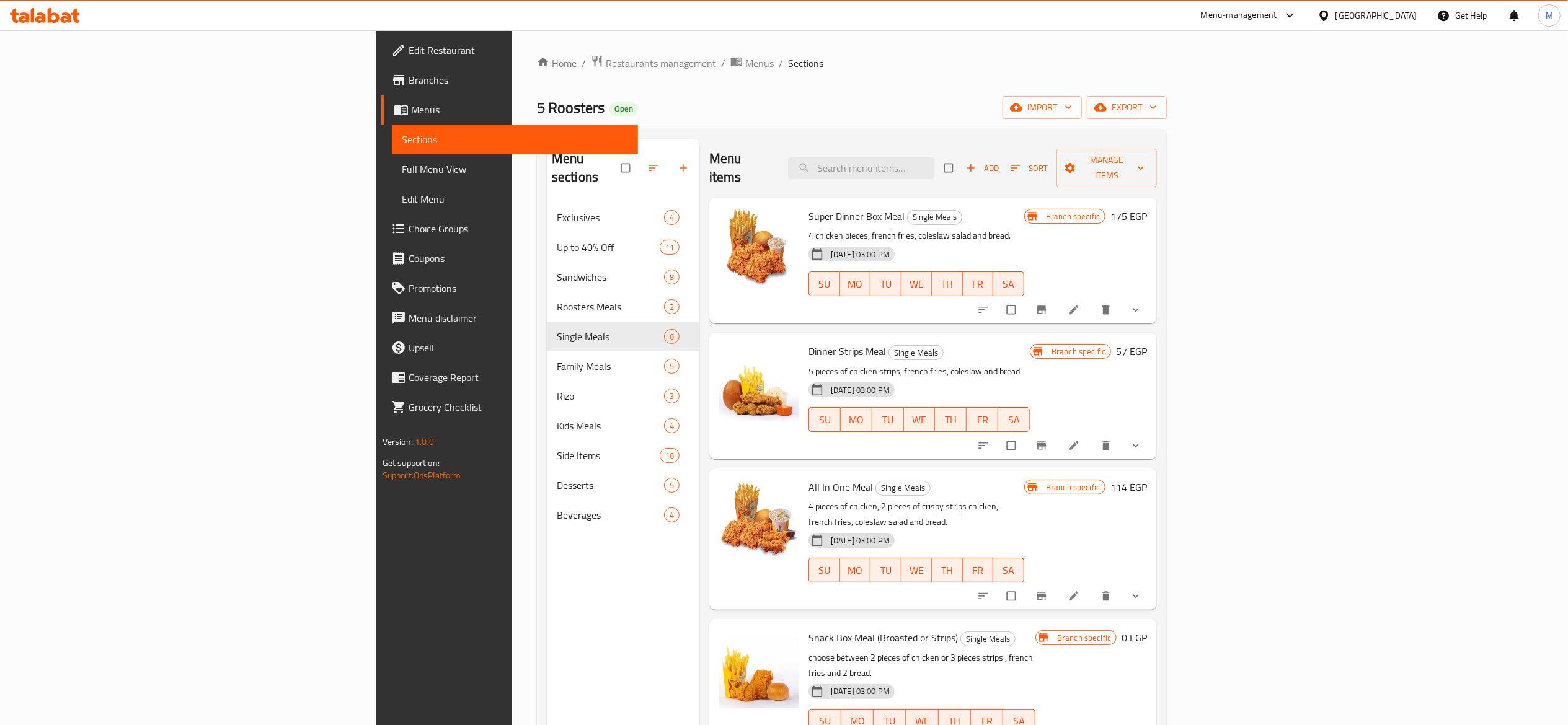
click at [606, 59] on span "Restaurants management" at bounding box center [660, 63] width 110 height 15
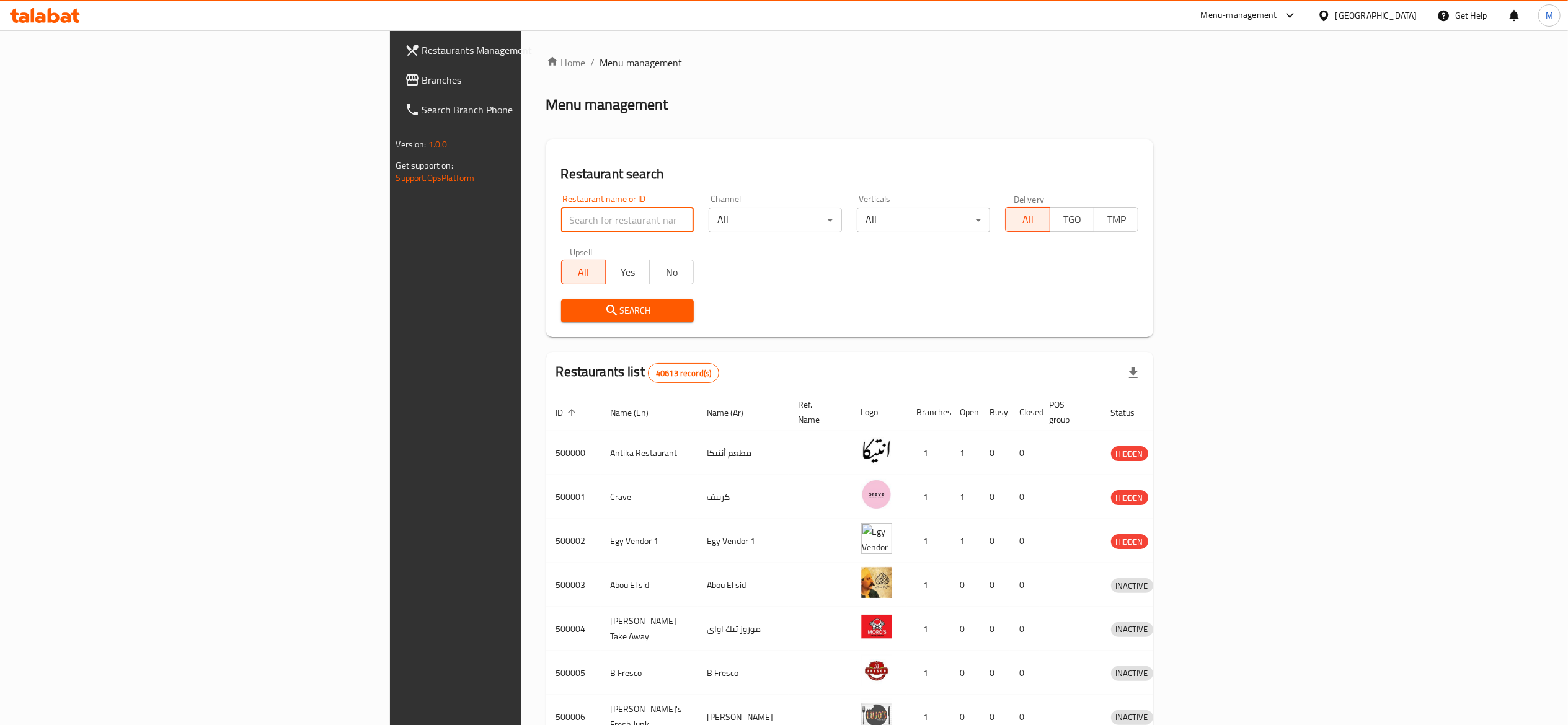
click at [561, 210] on input "search" at bounding box center [628, 220] width 133 height 25
type input "696232"
click button "Search" at bounding box center [628, 311] width 133 height 23
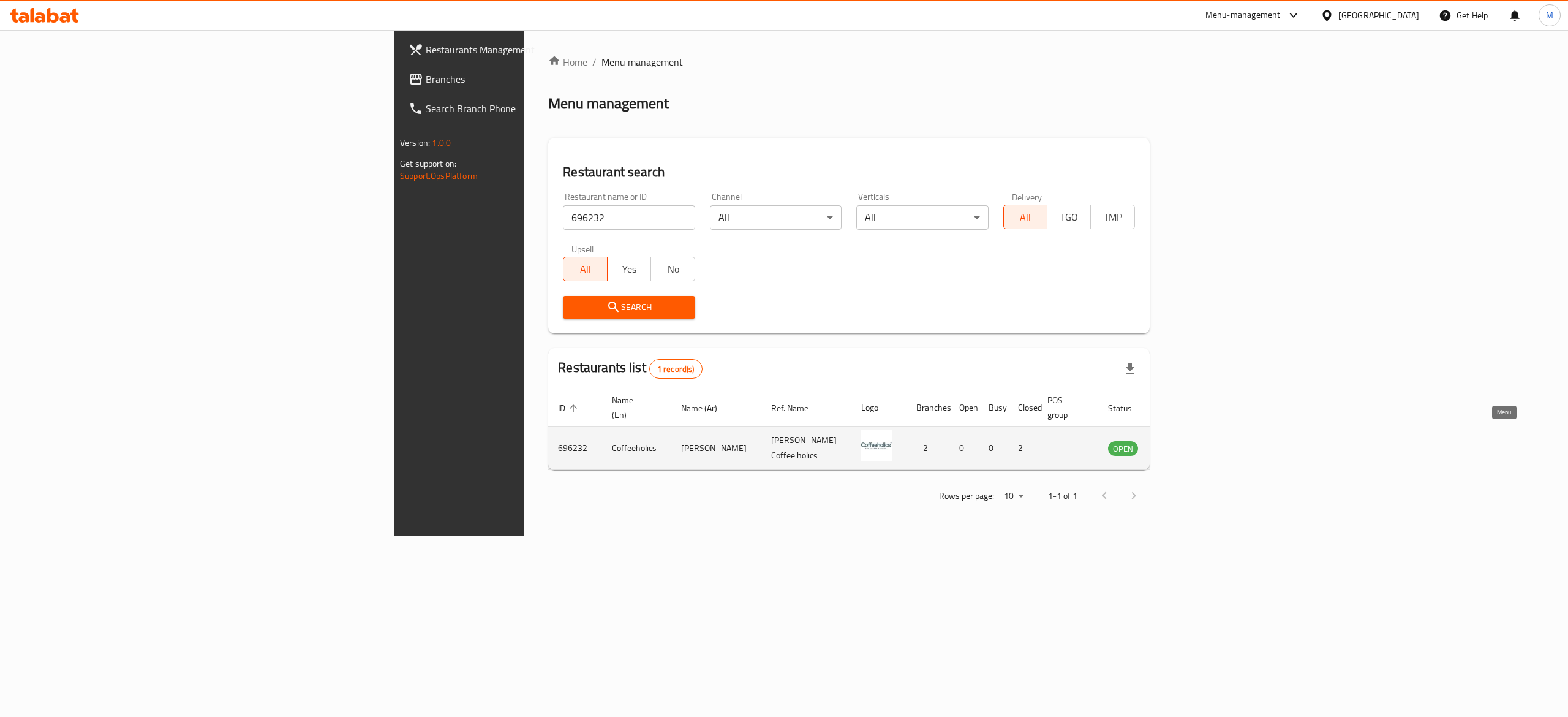
click at [1187, 441] on icon "enhanced table" at bounding box center [1179, 448] width 15 height 15
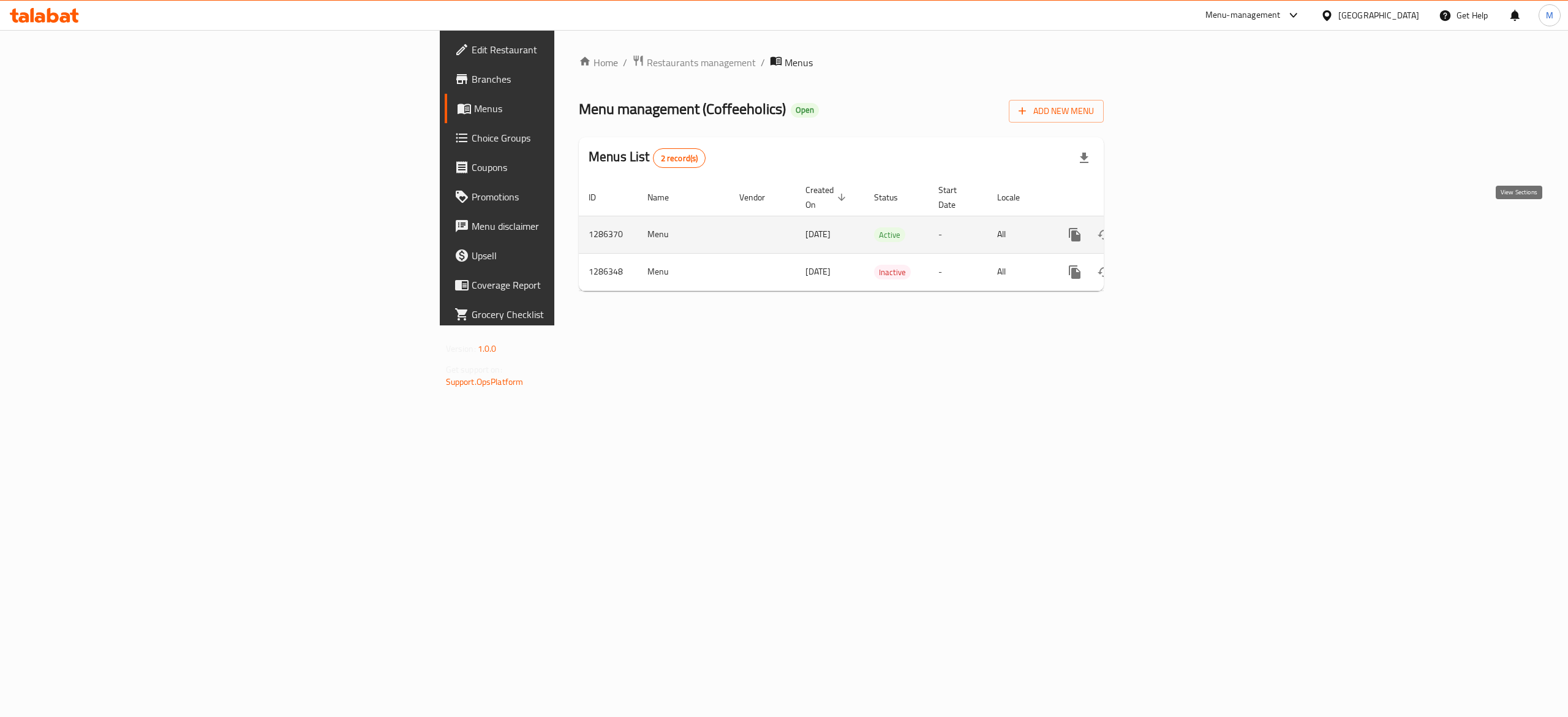
click at [1178, 230] on link "enhanced table" at bounding box center [1163, 234] width 29 height 29
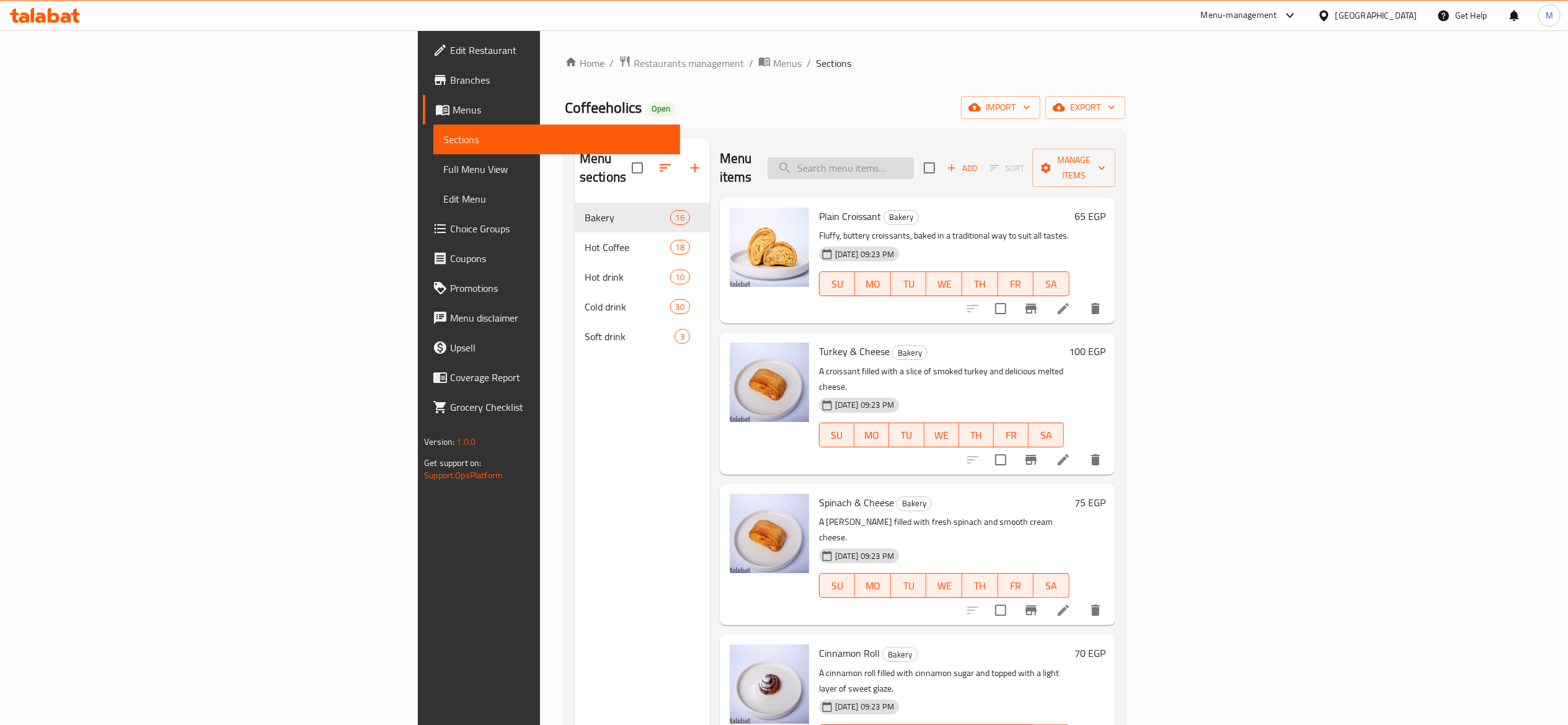
click at [914, 161] on input "search" at bounding box center [841, 168] width 146 height 22
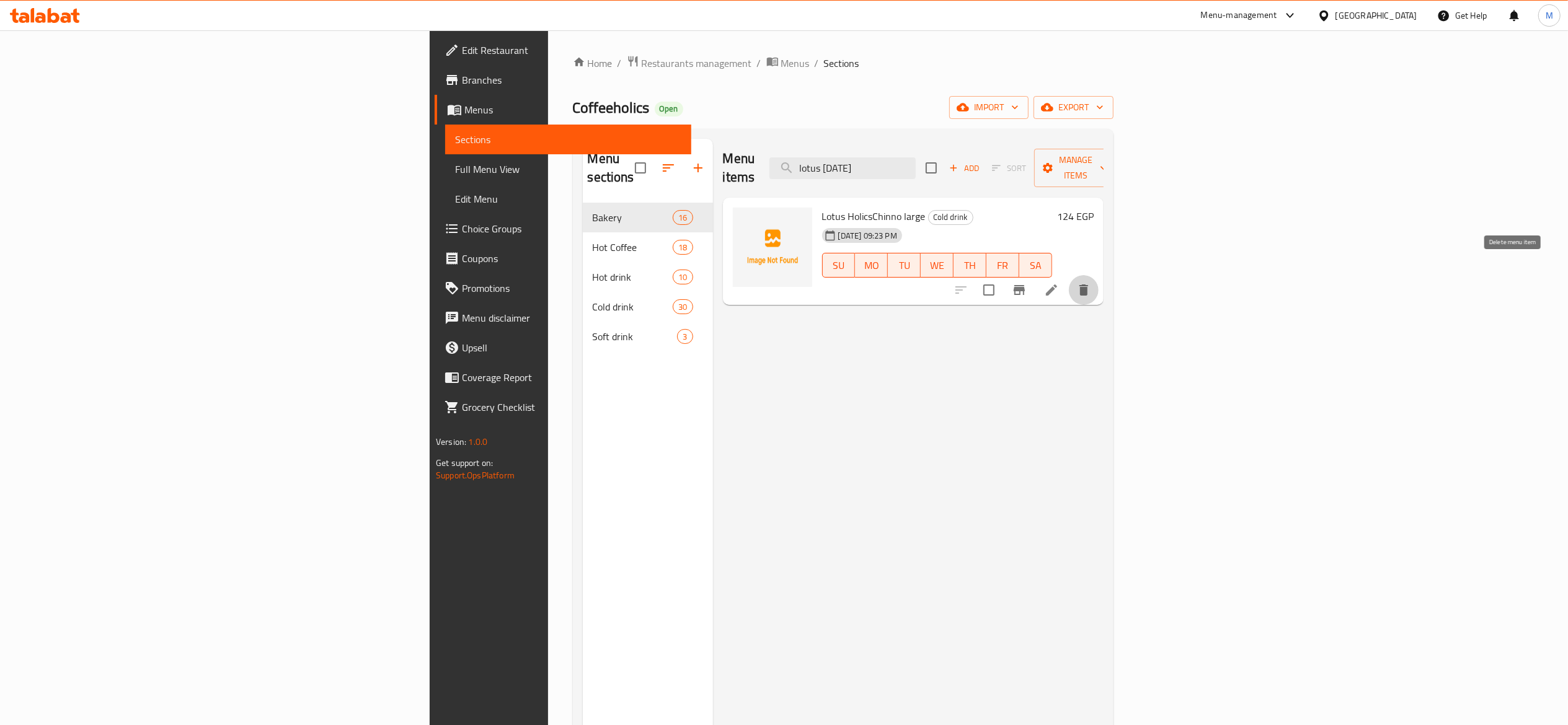
click at [1092, 283] on icon "delete" at bounding box center [1084, 290] width 15 height 15
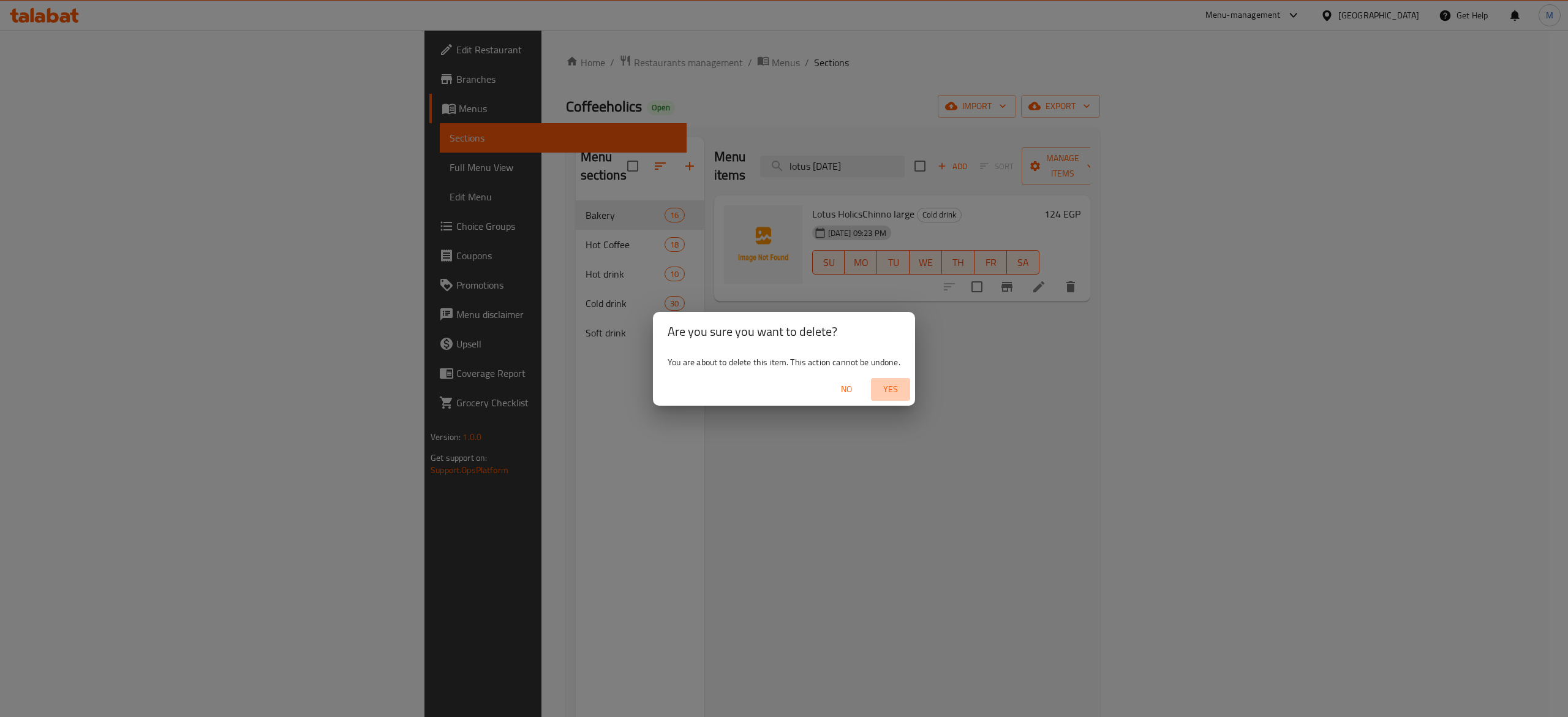
click at [901, 383] on span "Yes" at bounding box center [890, 389] width 29 height 15
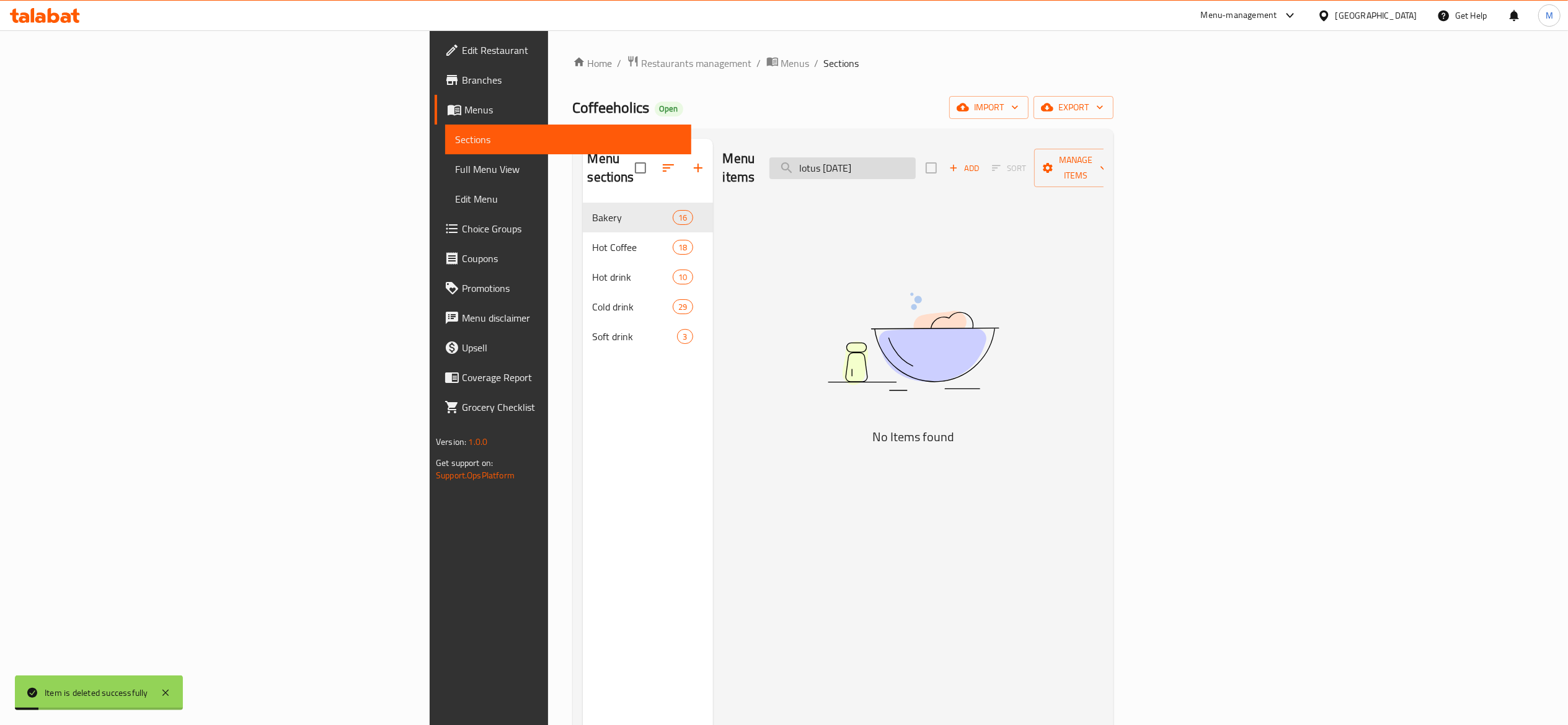
click at [916, 160] on input "lotus [DATE]" at bounding box center [843, 168] width 146 height 22
click at [916, 164] on input "lotus [DATE]" at bounding box center [843, 168] width 146 height 22
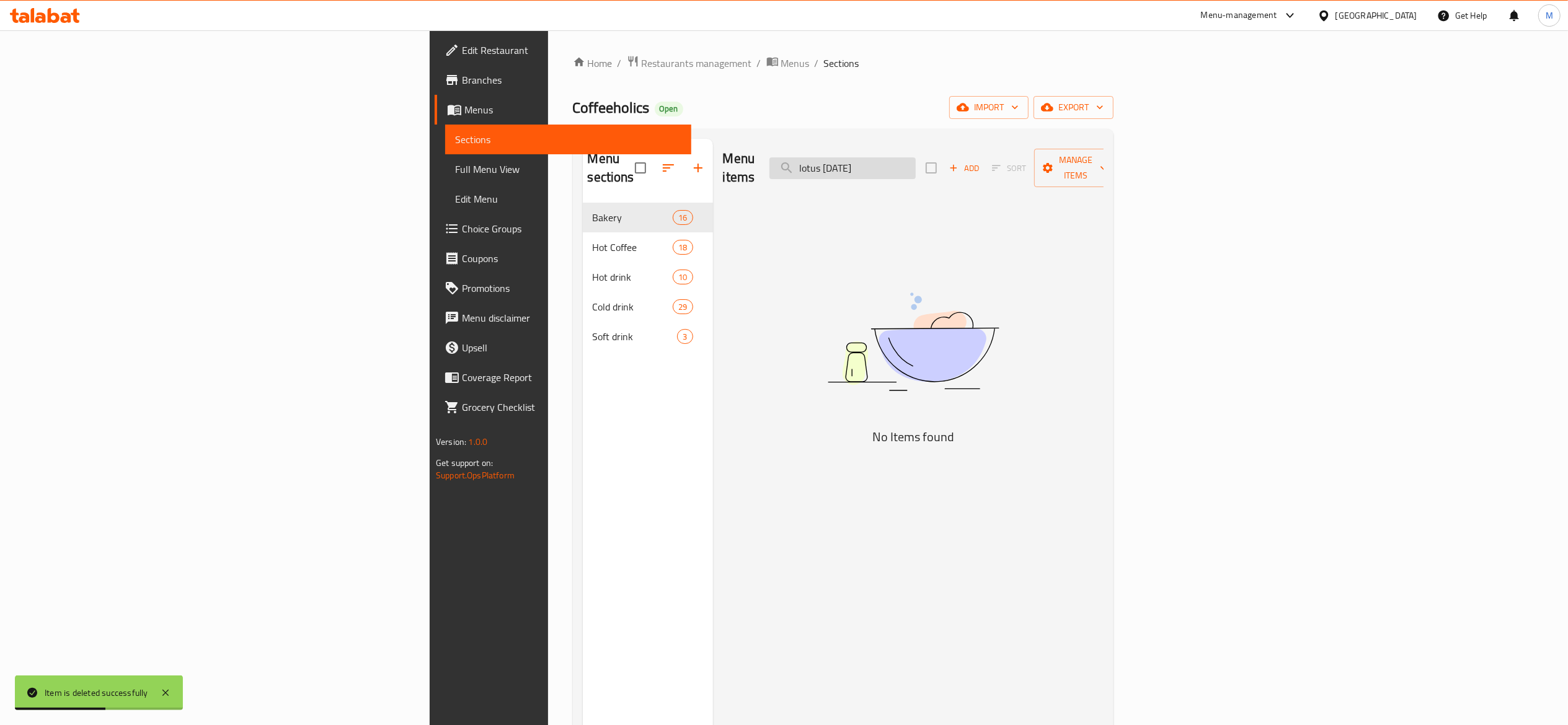
click at [916, 164] on input "lotus [DATE]" at bounding box center [843, 168] width 146 height 22
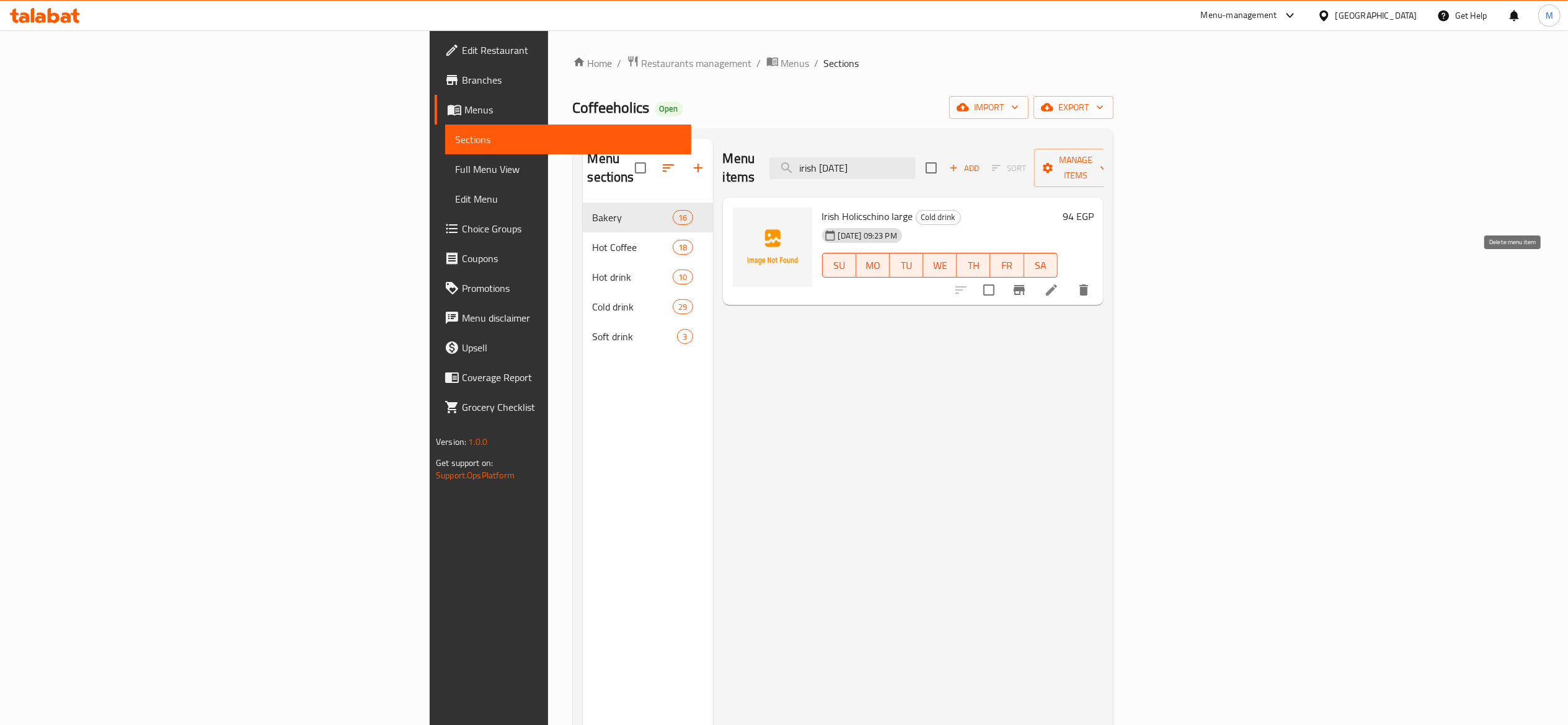
click at [1092, 283] on icon "delete" at bounding box center [1084, 290] width 15 height 15
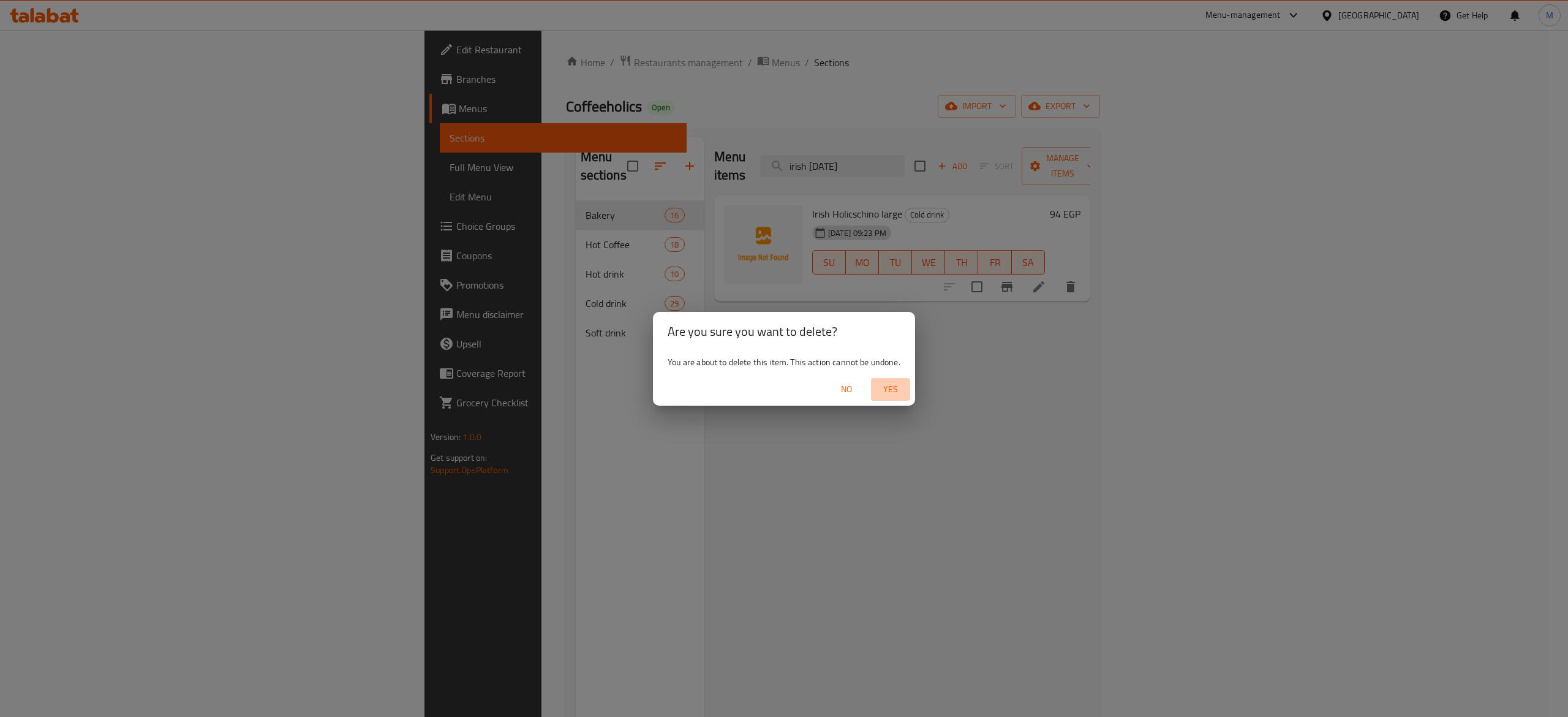
click at [899, 382] on span "Yes" at bounding box center [890, 389] width 29 height 15
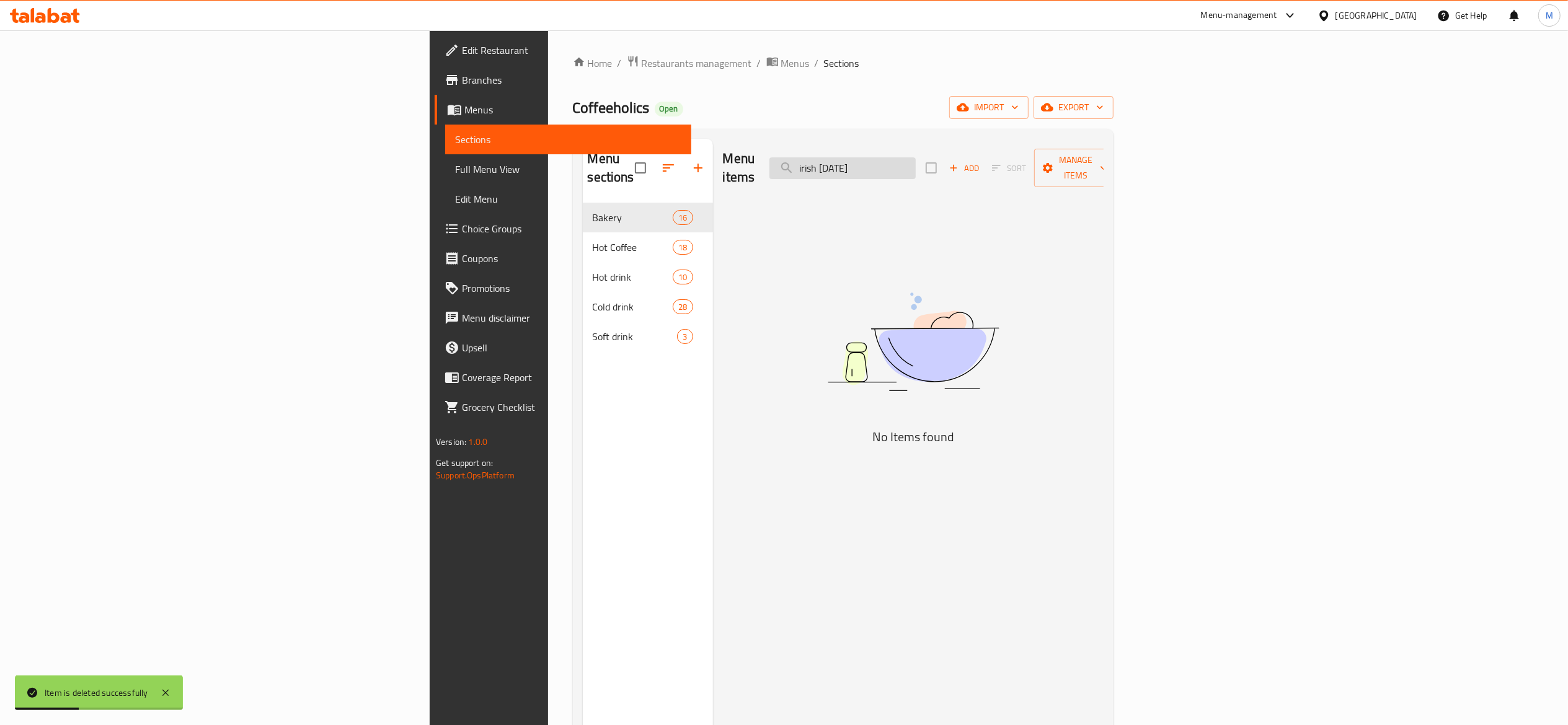
click at [916, 160] on input "irish [DATE]" at bounding box center [843, 168] width 146 height 22
click at [916, 157] on input "hazelnholi" at bounding box center [843, 168] width 146 height 22
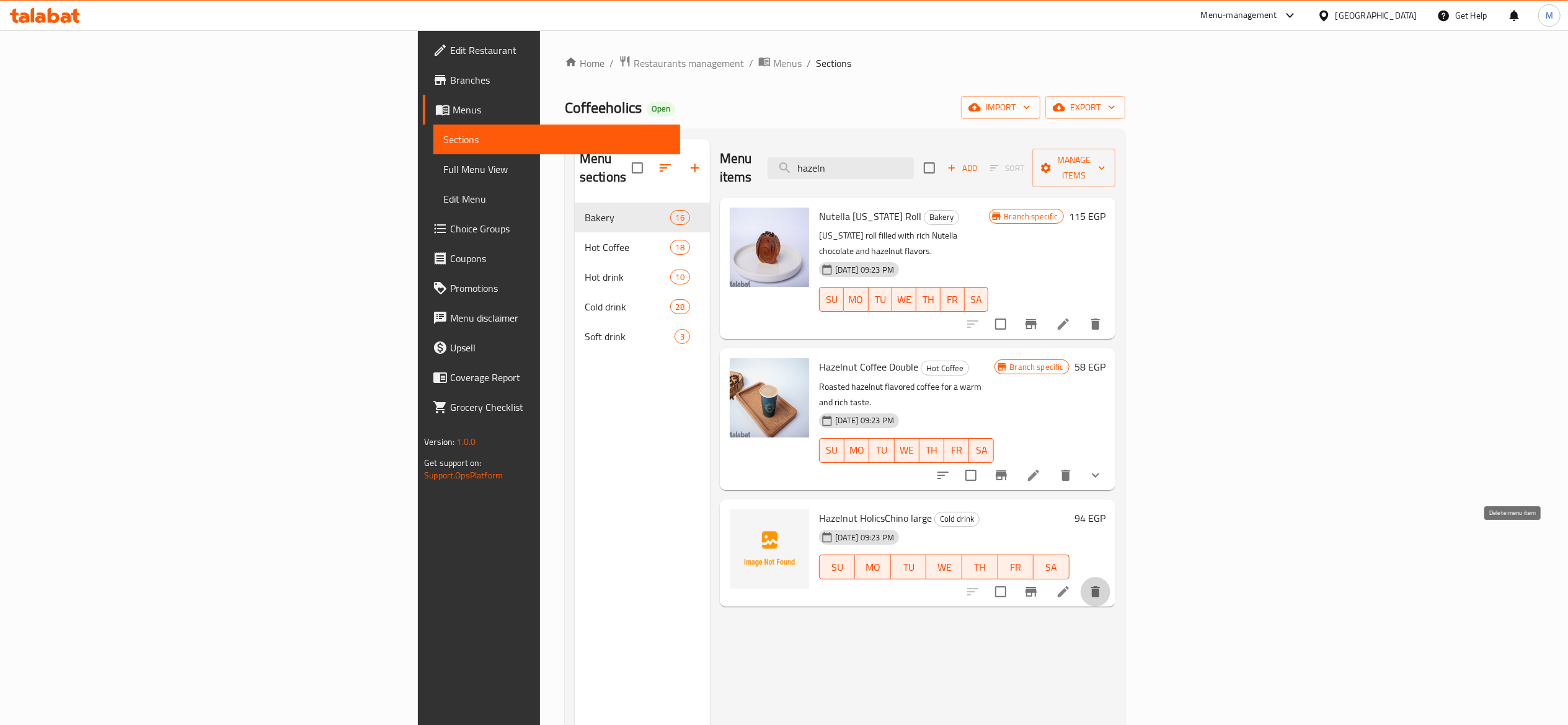
click at [1110, 577] on button "delete" at bounding box center [1095, 592] width 30 height 30
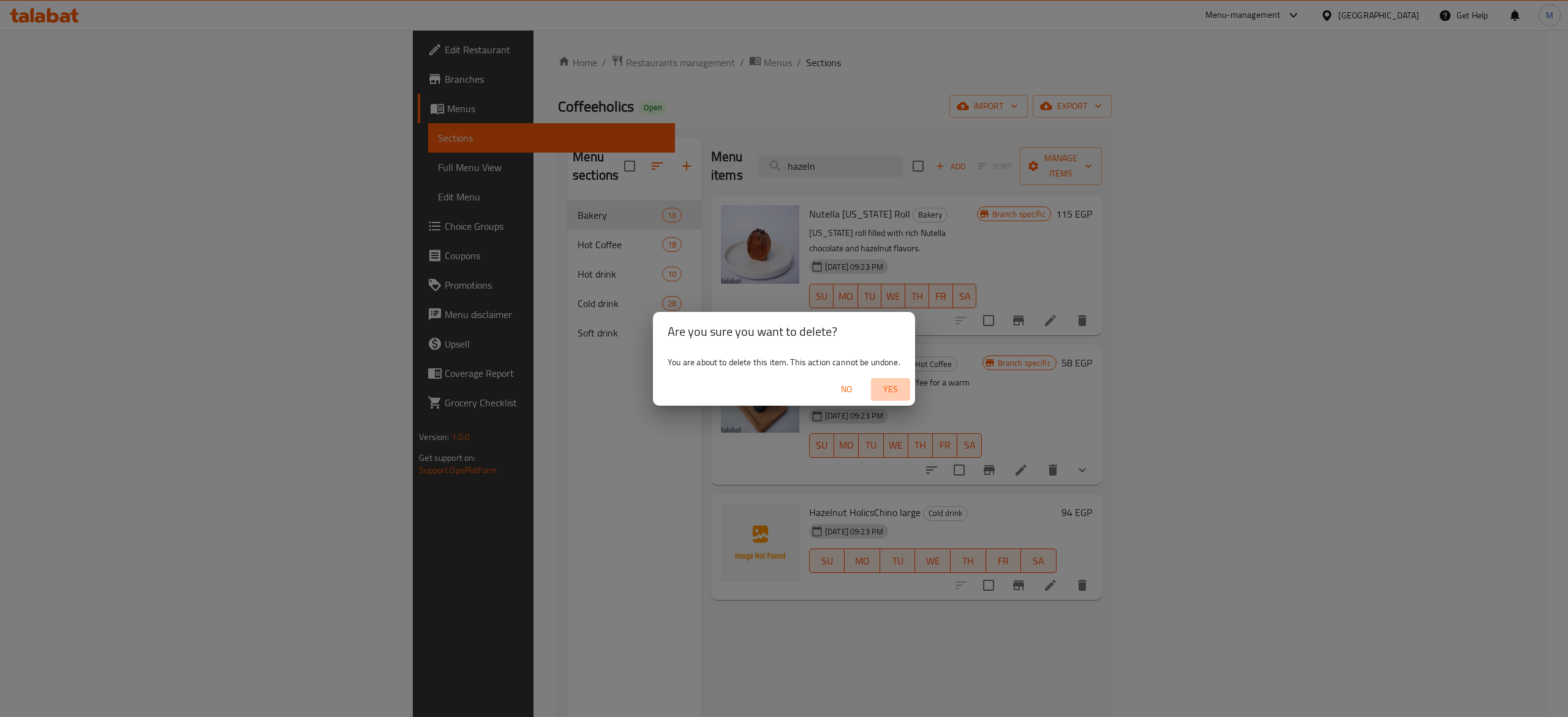
click at [897, 396] on span "Yes" at bounding box center [890, 389] width 29 height 15
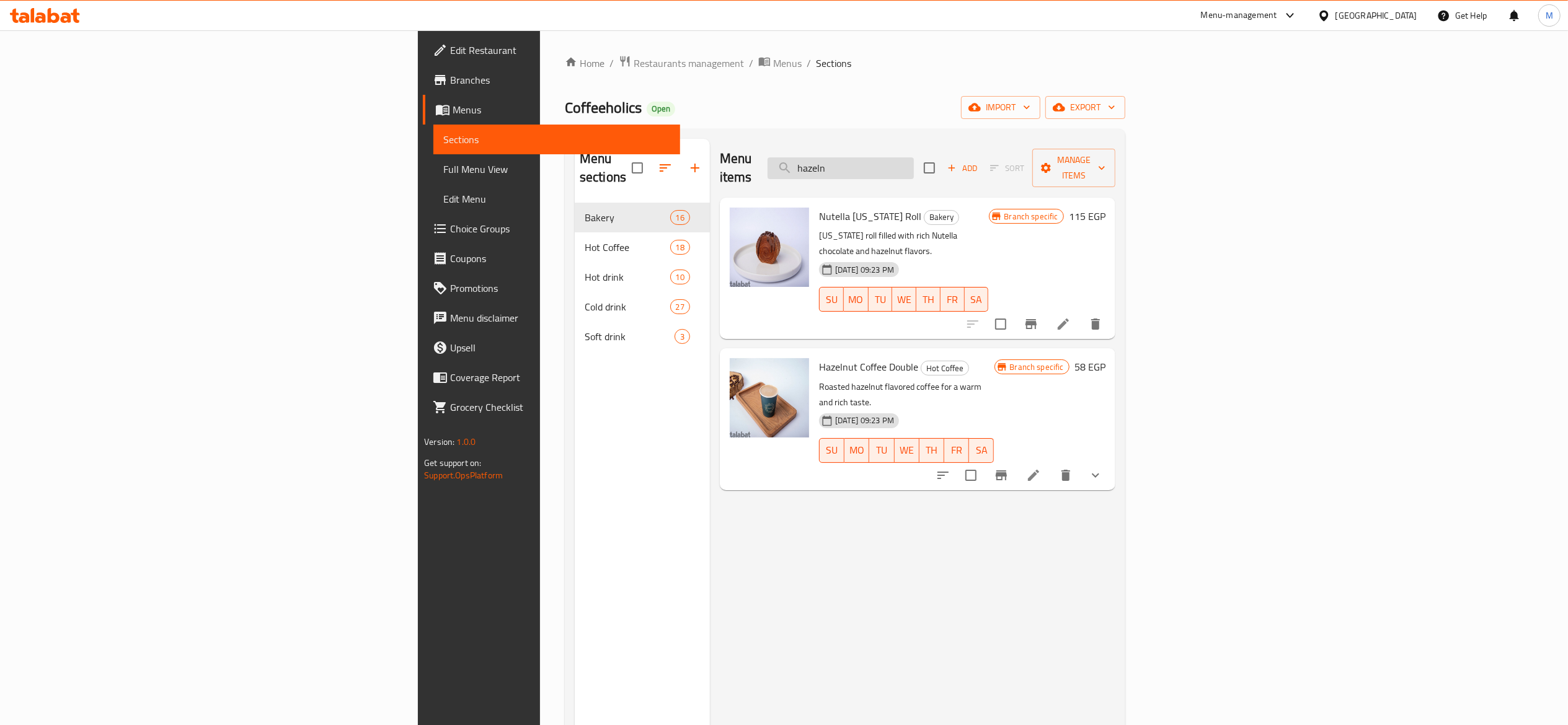
click at [914, 157] on input "hazeln" at bounding box center [841, 168] width 146 height 22
click at [914, 157] on input "v" at bounding box center [841, 168] width 146 height 22
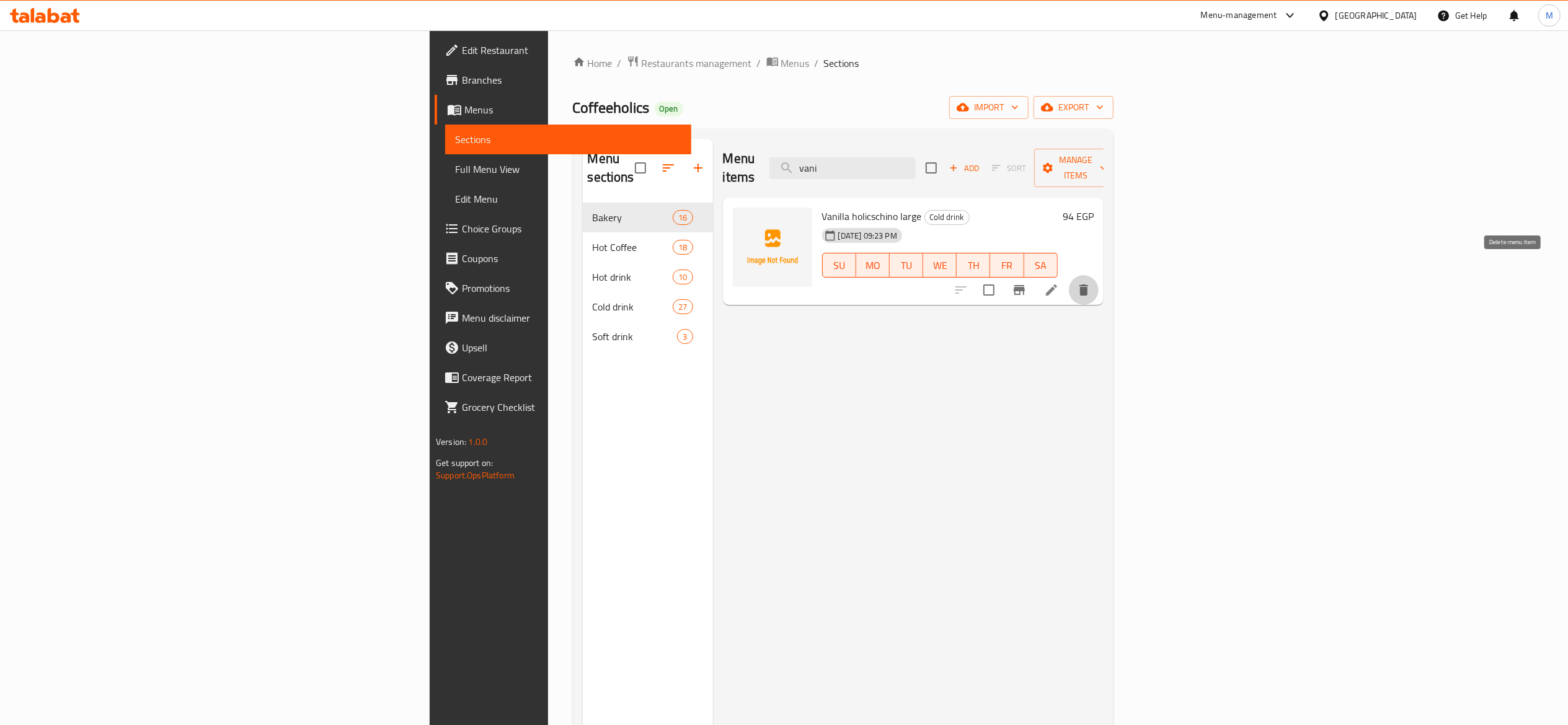
click at [1092, 283] on icon "delete" at bounding box center [1084, 290] width 15 height 15
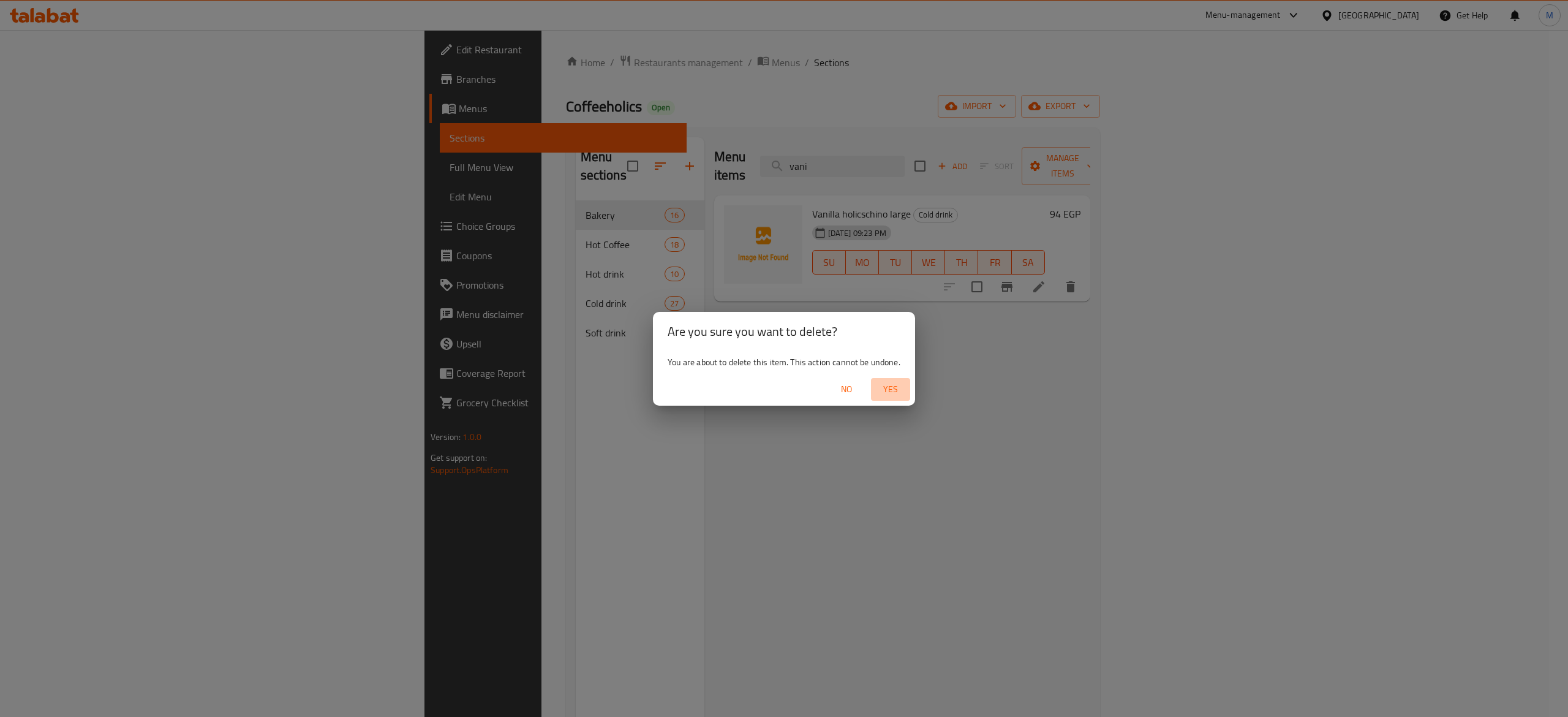
click at [899, 395] on span "Yes" at bounding box center [890, 389] width 29 height 15
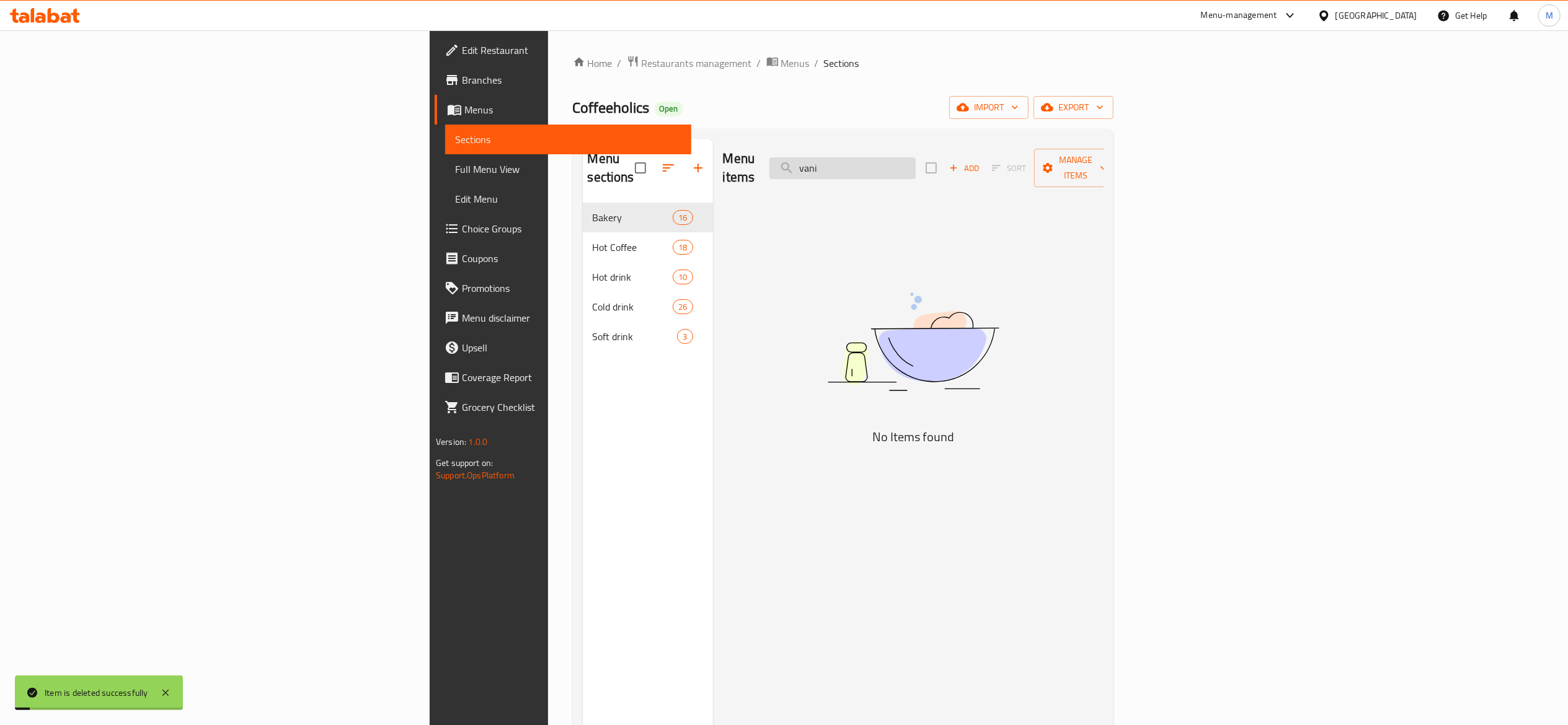
click at [916, 163] on input "vani" at bounding box center [843, 168] width 146 height 22
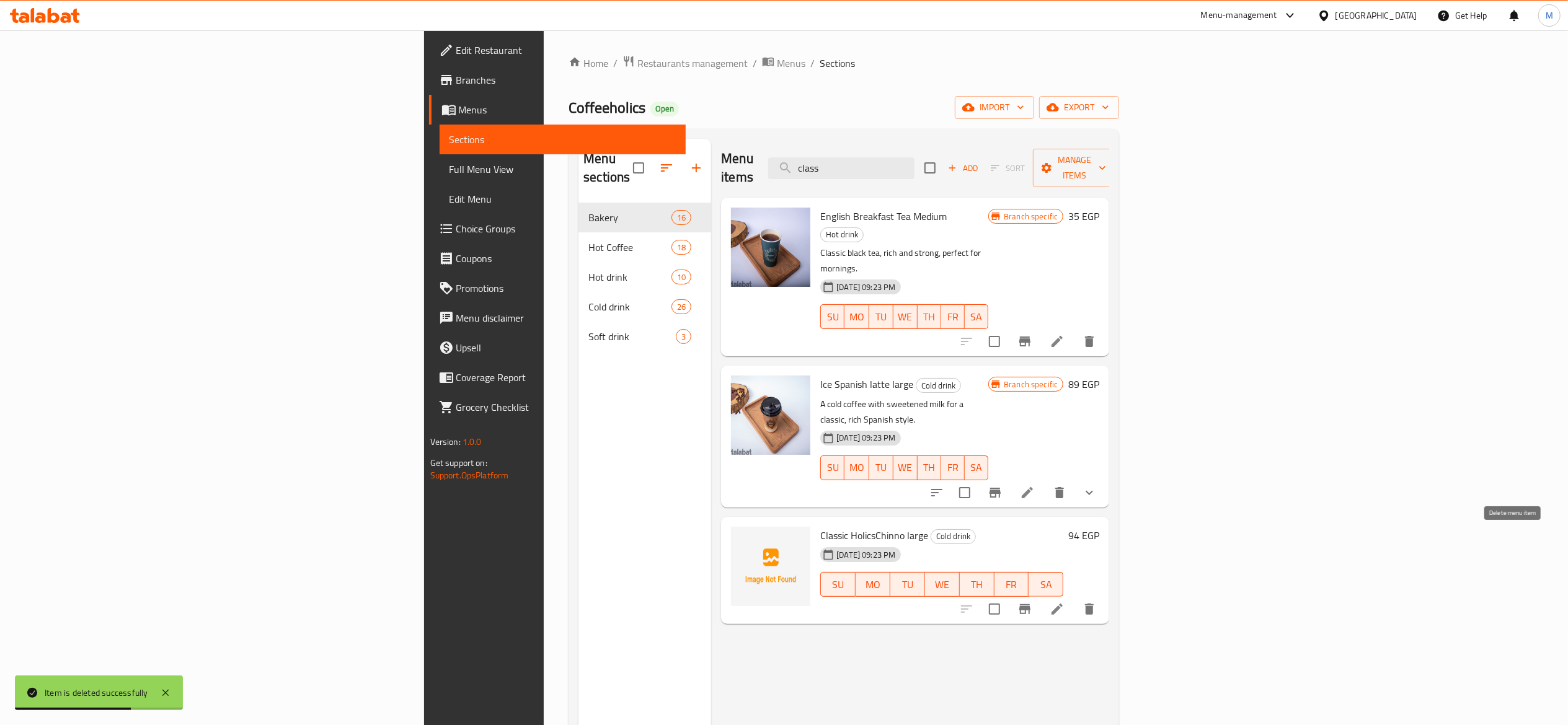
click at [1096, 602] on icon "delete" at bounding box center [1089, 609] width 15 height 15
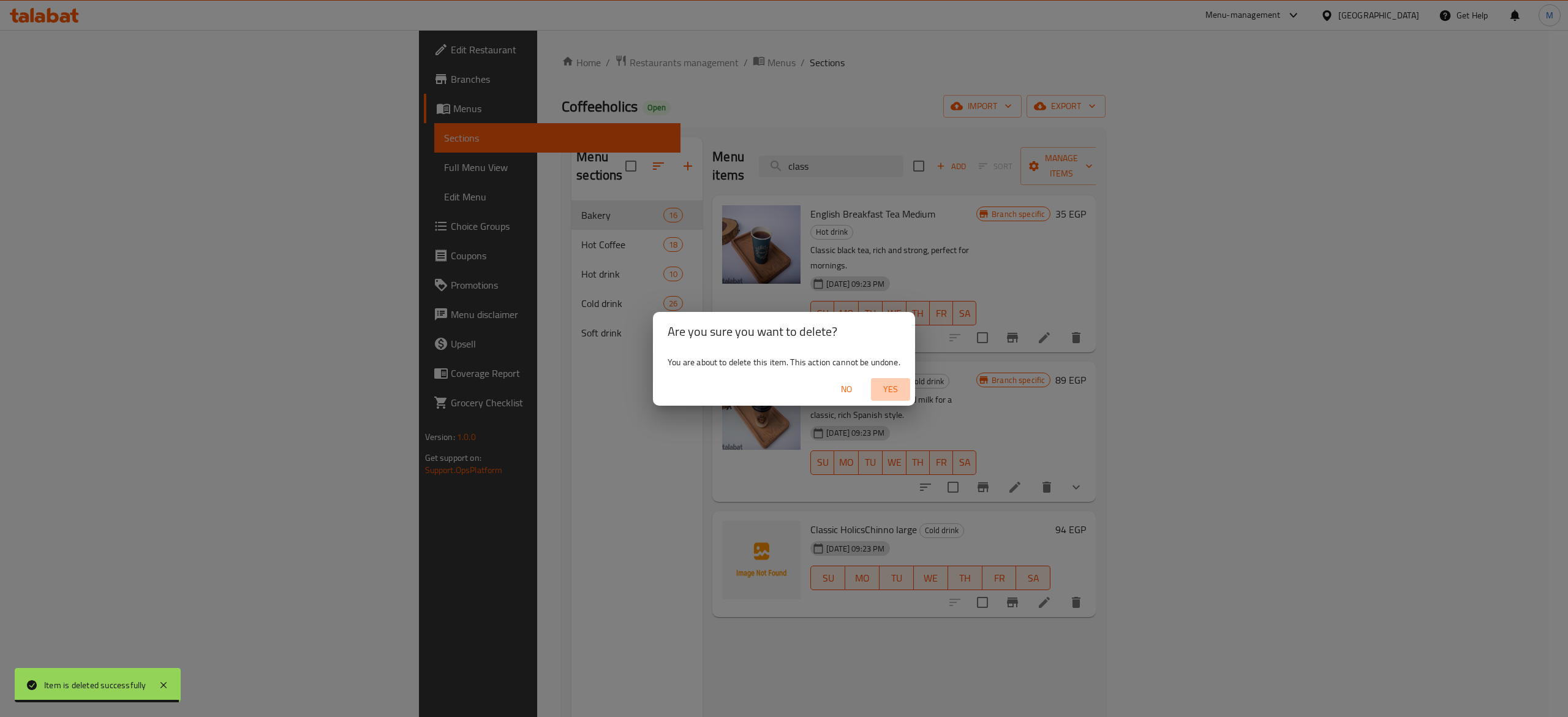
click at [901, 389] on span "Yes" at bounding box center [890, 389] width 29 height 15
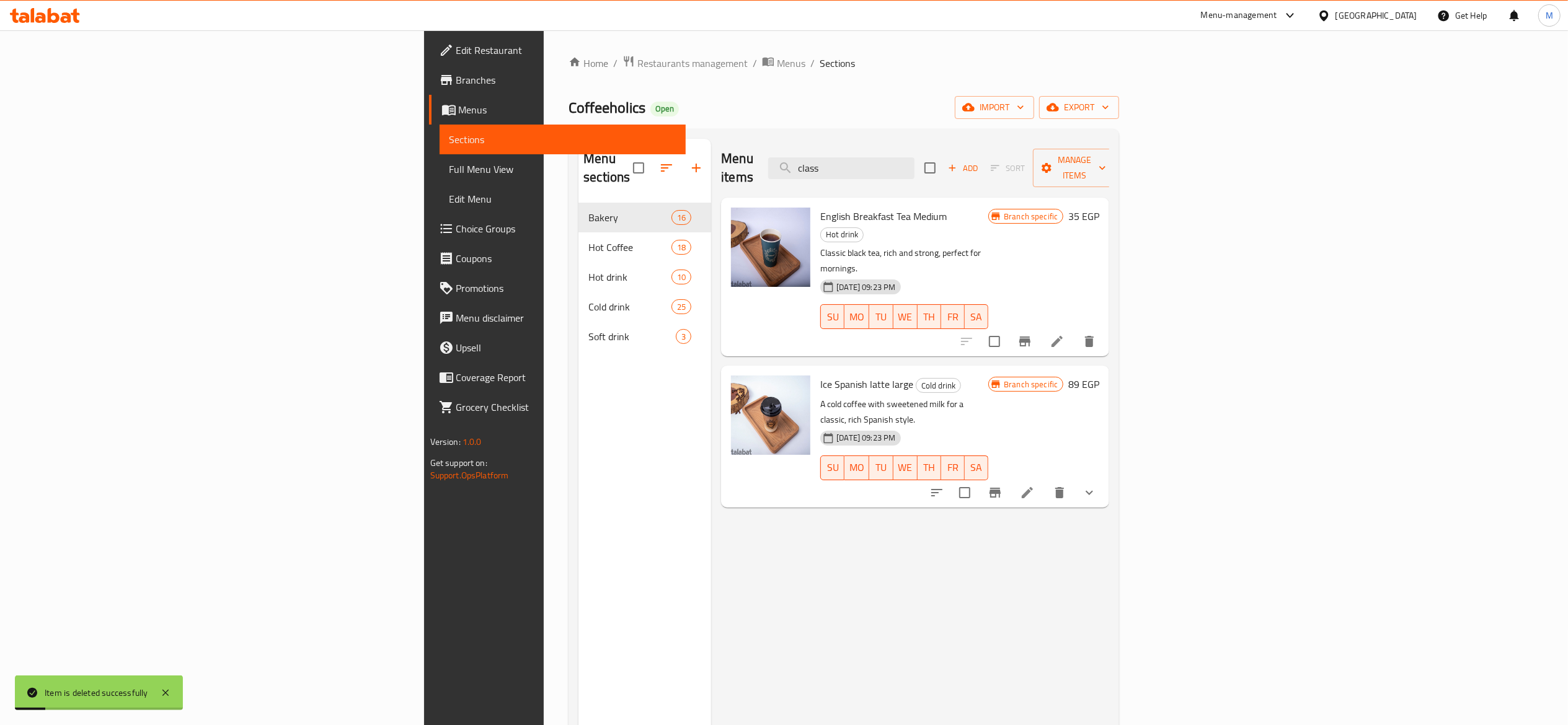
click at [990, 144] on div "Menu items class Add Sort Manage items" at bounding box center [915, 168] width 388 height 59
click at [915, 157] on input "class" at bounding box center [841, 168] width 146 height 22
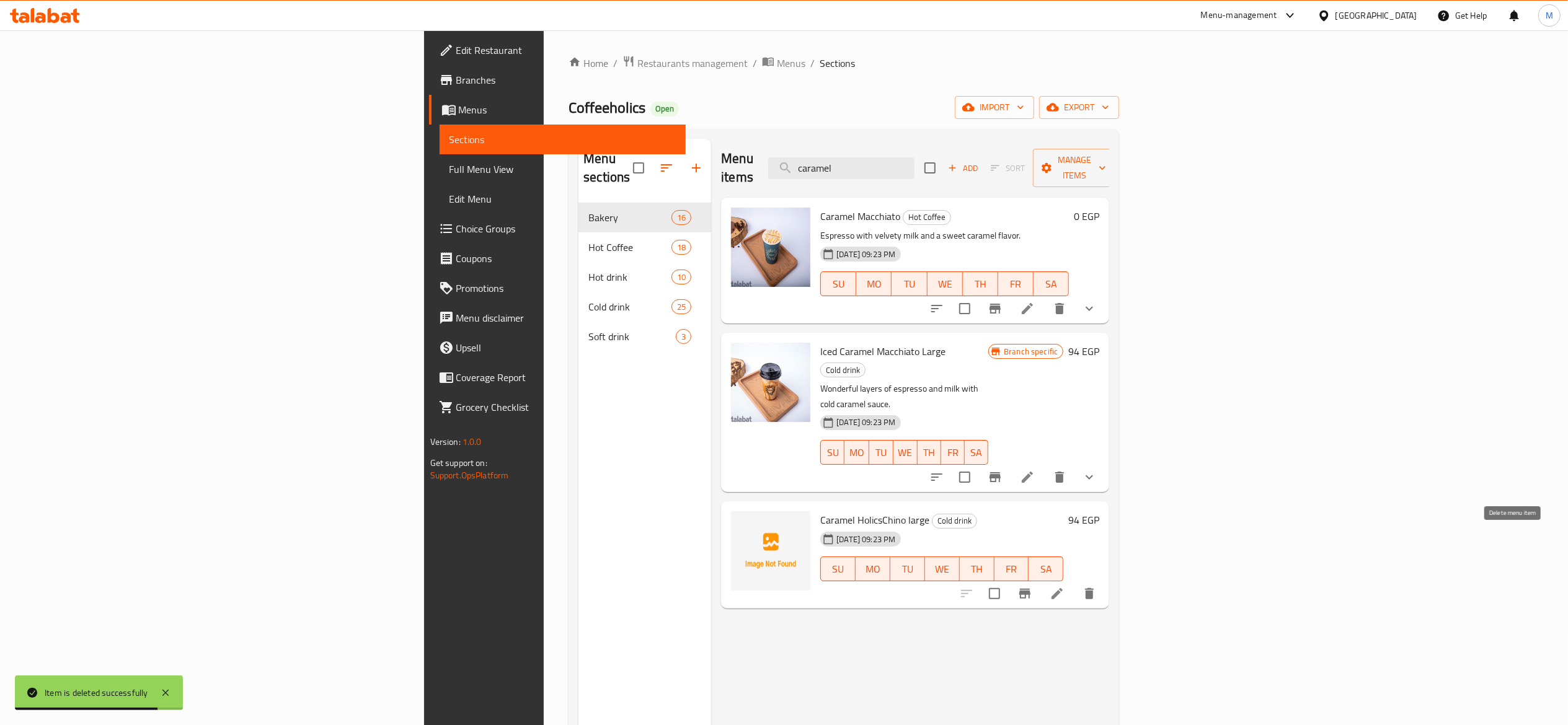
click at [1094, 589] on icon "delete" at bounding box center [1089, 594] width 9 height 11
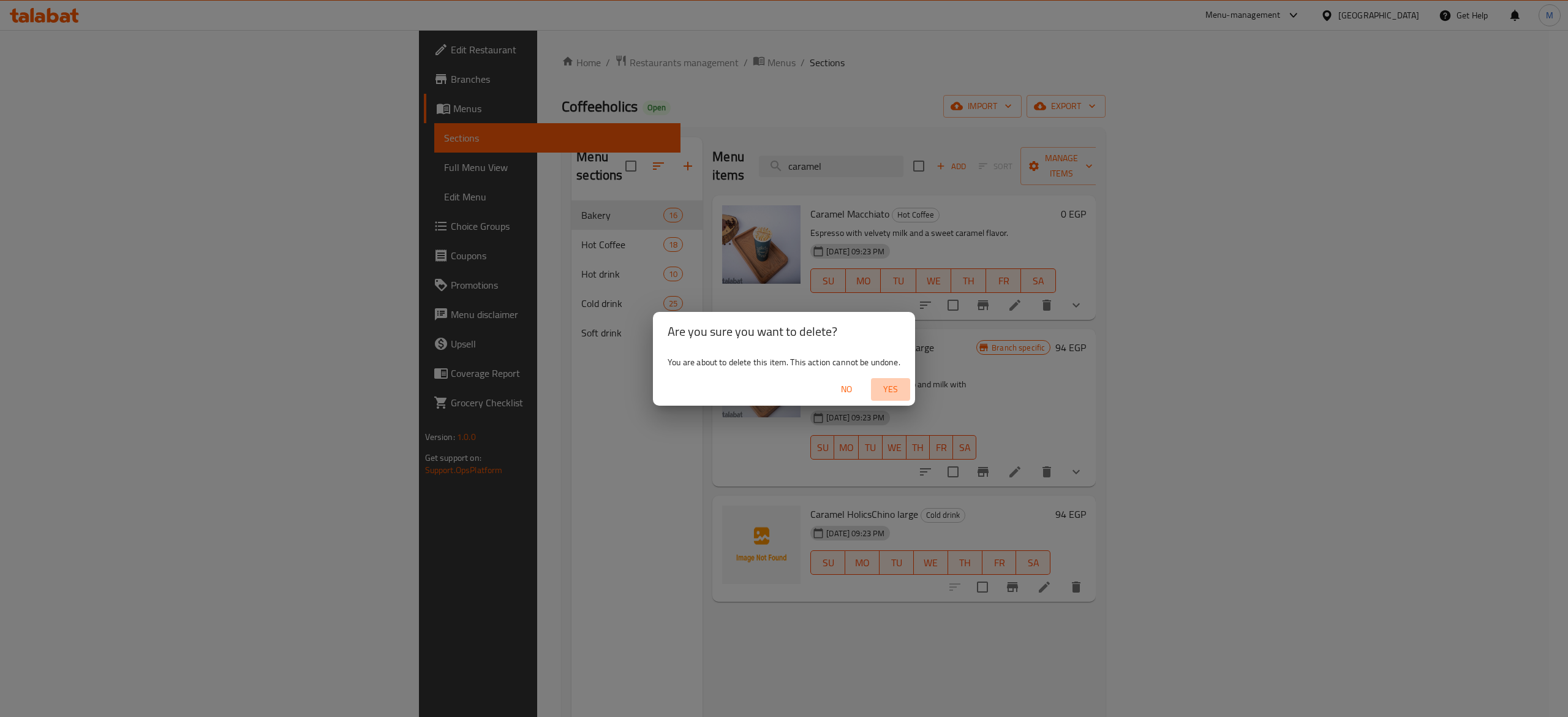
click at [890, 386] on span "Yes" at bounding box center [890, 389] width 29 height 15
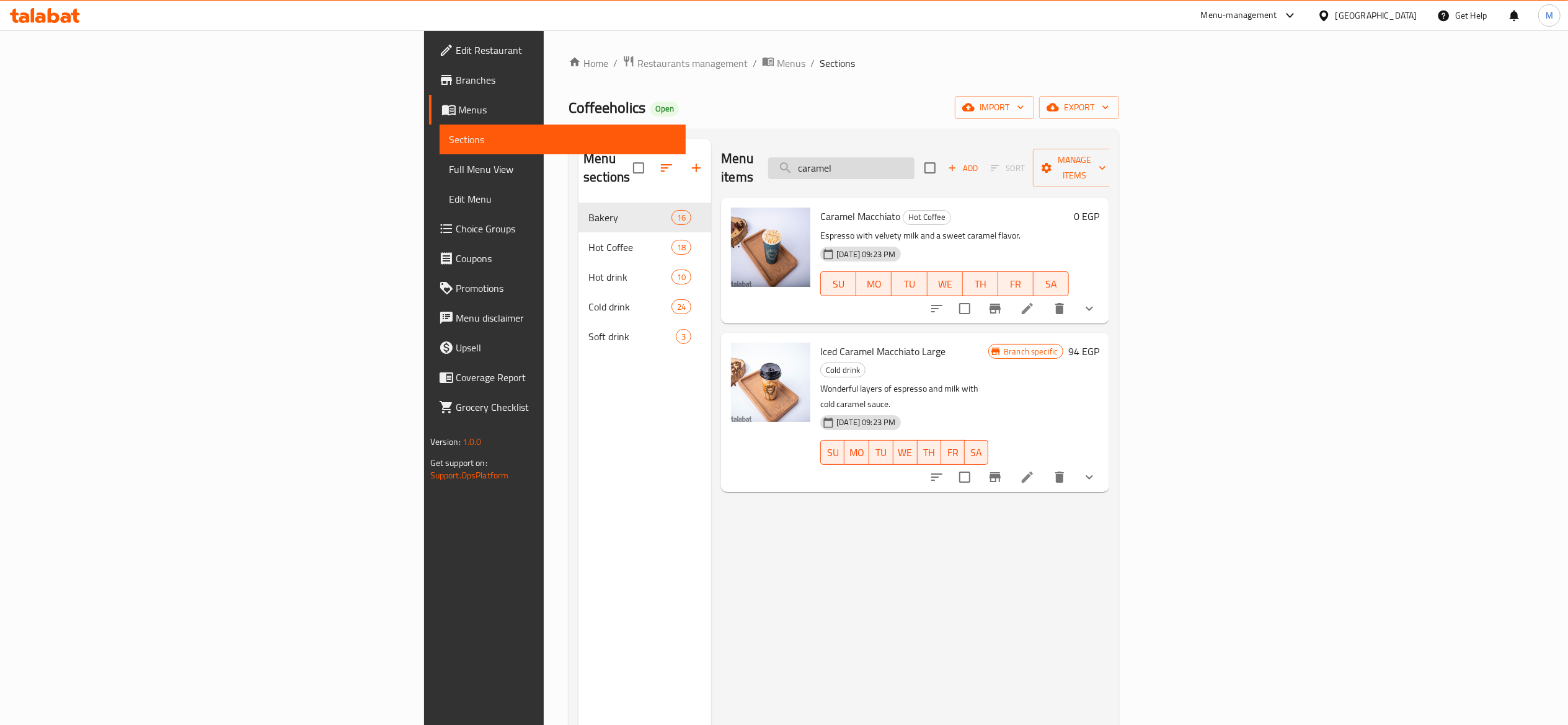
click at [915, 158] on input "caramel" at bounding box center [841, 168] width 146 height 22
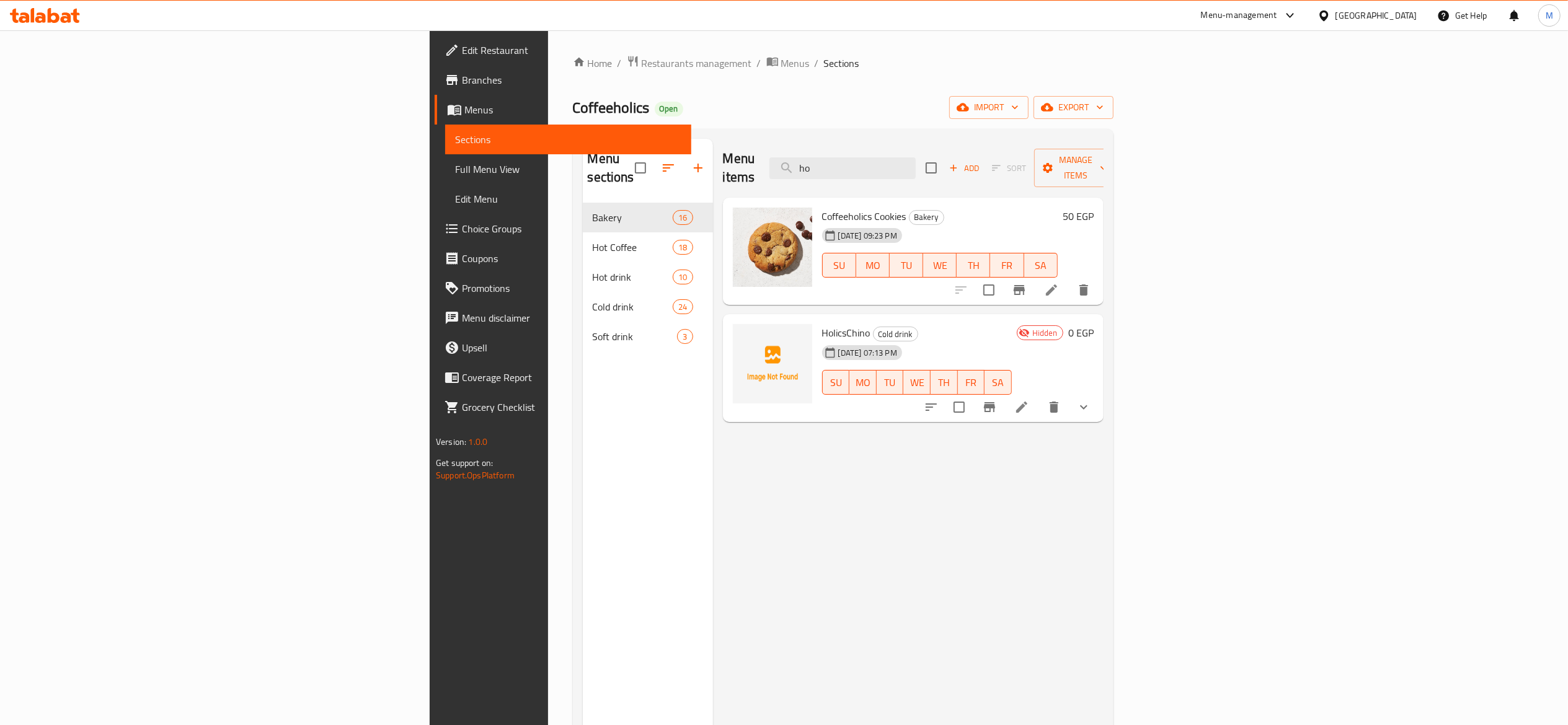
type input "h"
